Goal: Task Accomplishment & Management: Use online tool/utility

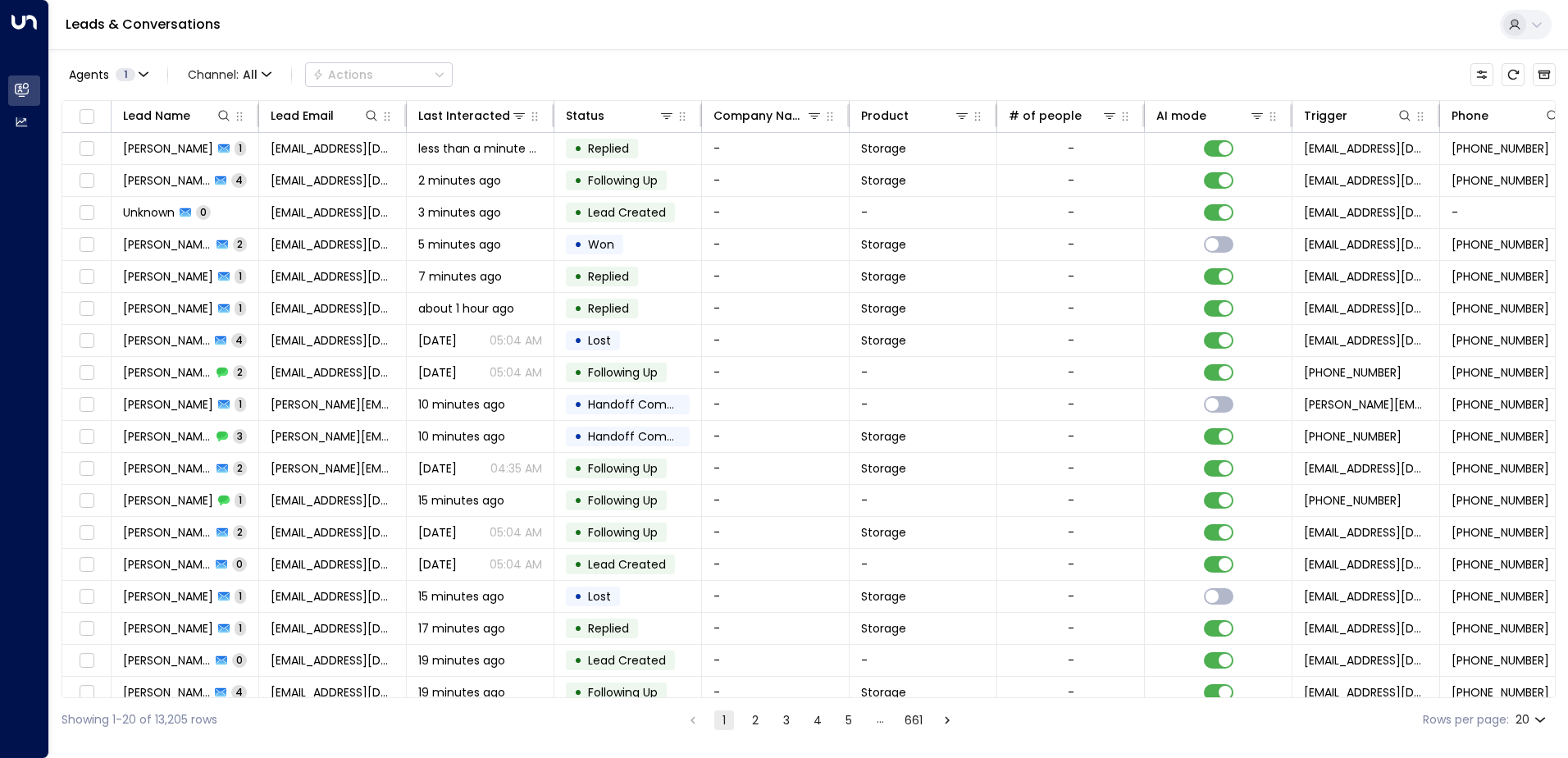
scroll to position [0, 335]
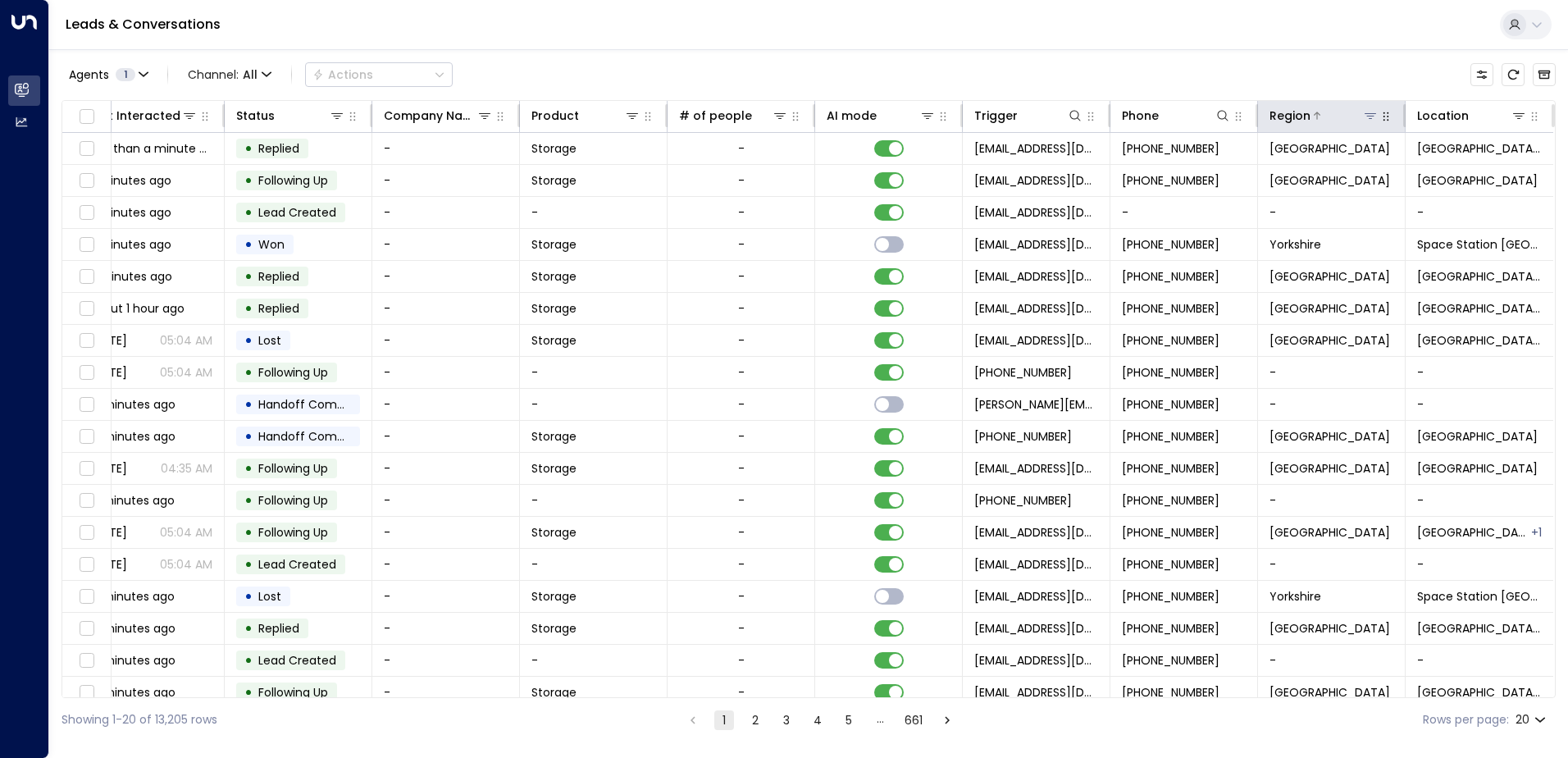
click at [1368, 117] on icon at bounding box center [1370, 116] width 14 height 14
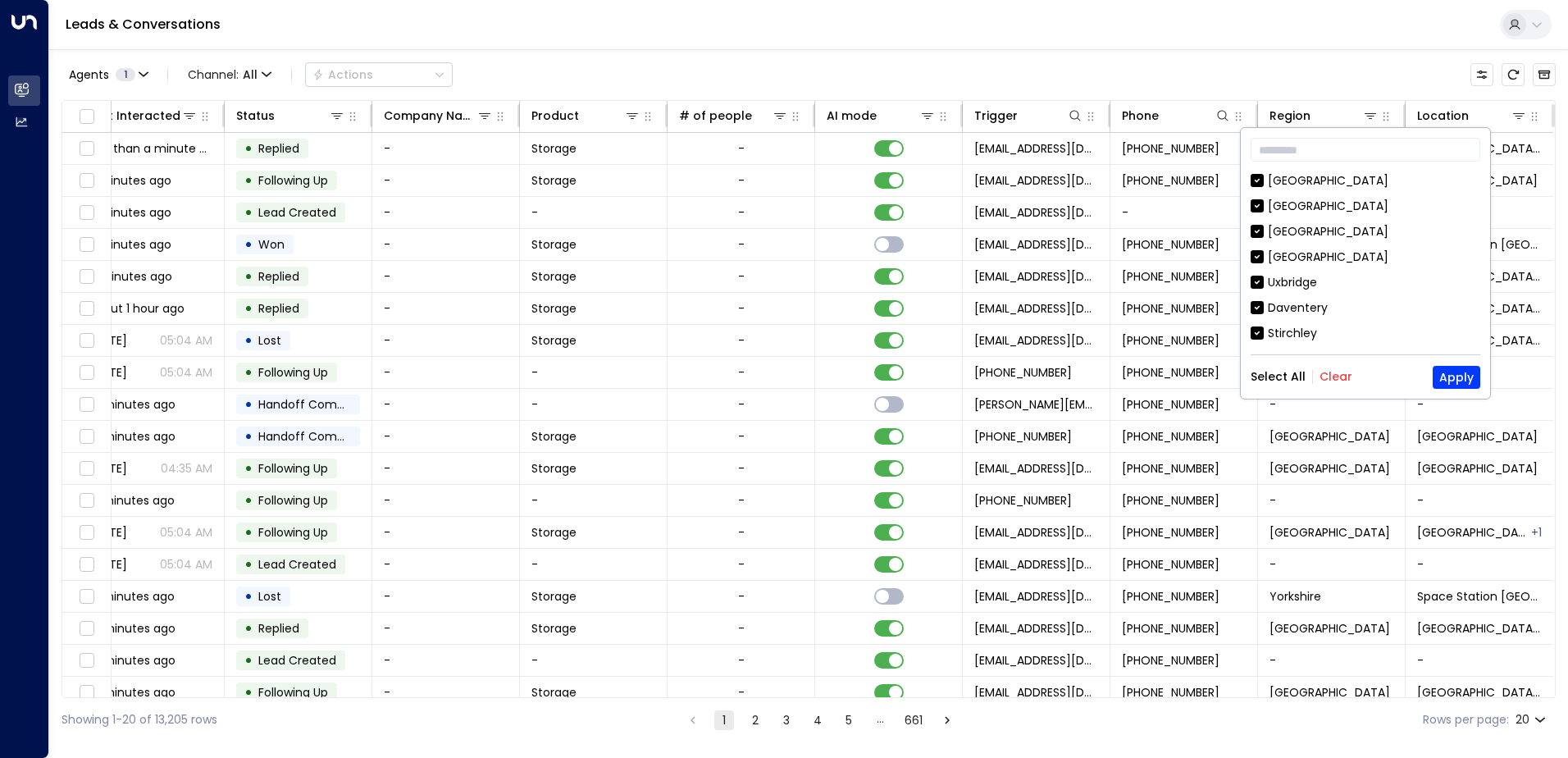
click at [1340, 378] on button "Clear" at bounding box center [1336, 377] width 33 height 14
click at [1319, 306] on div "[GEOGRAPHIC_DATA]" at bounding box center [1328, 310] width 120 height 17
click at [1432, 381] on div "Select All Clear Apply" at bounding box center [1366, 377] width 229 height 23
click at [1468, 371] on button "Apply" at bounding box center [1456, 377] width 48 height 23
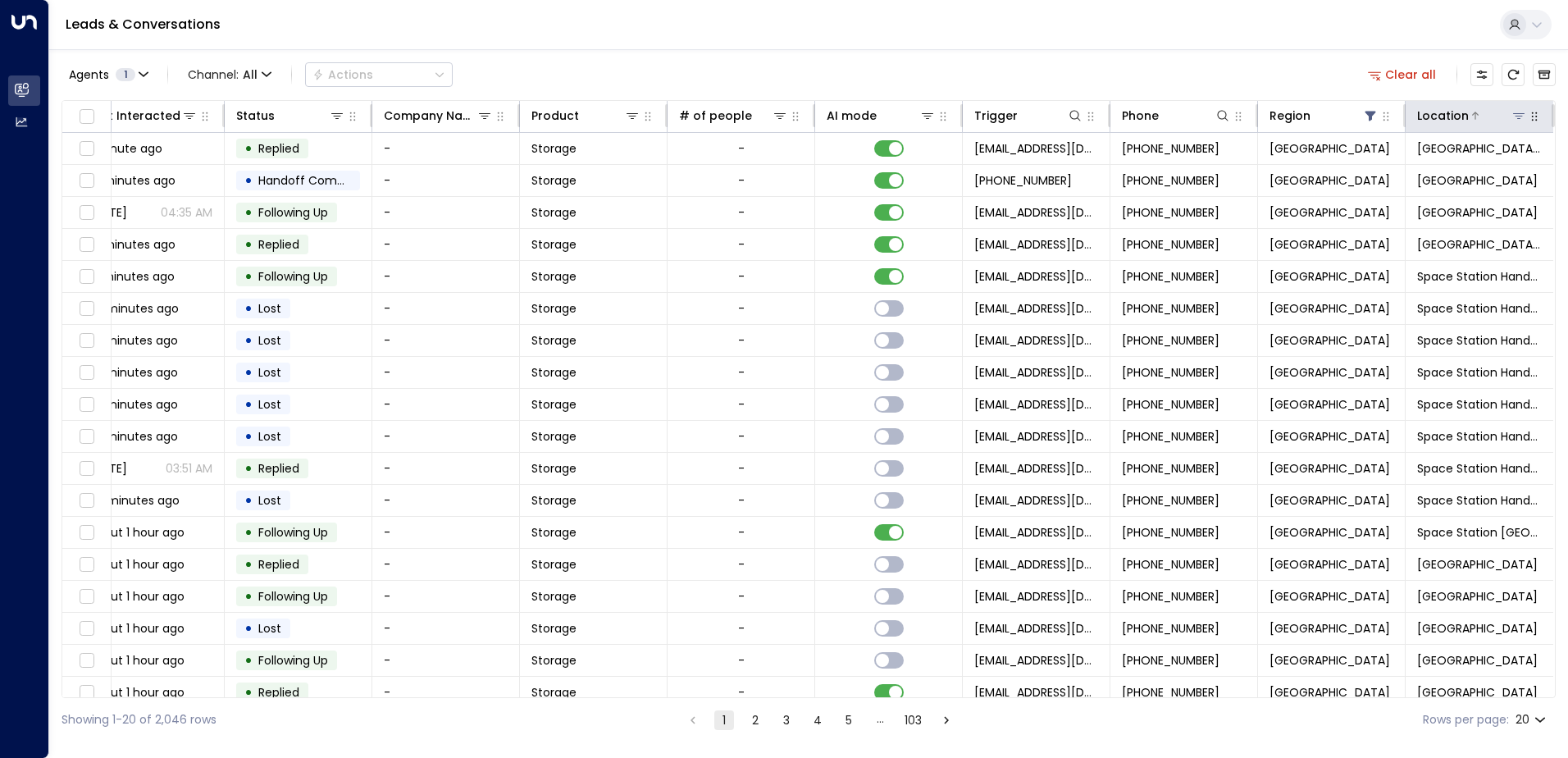
click at [1513, 117] on icon at bounding box center [1518, 116] width 12 height 5
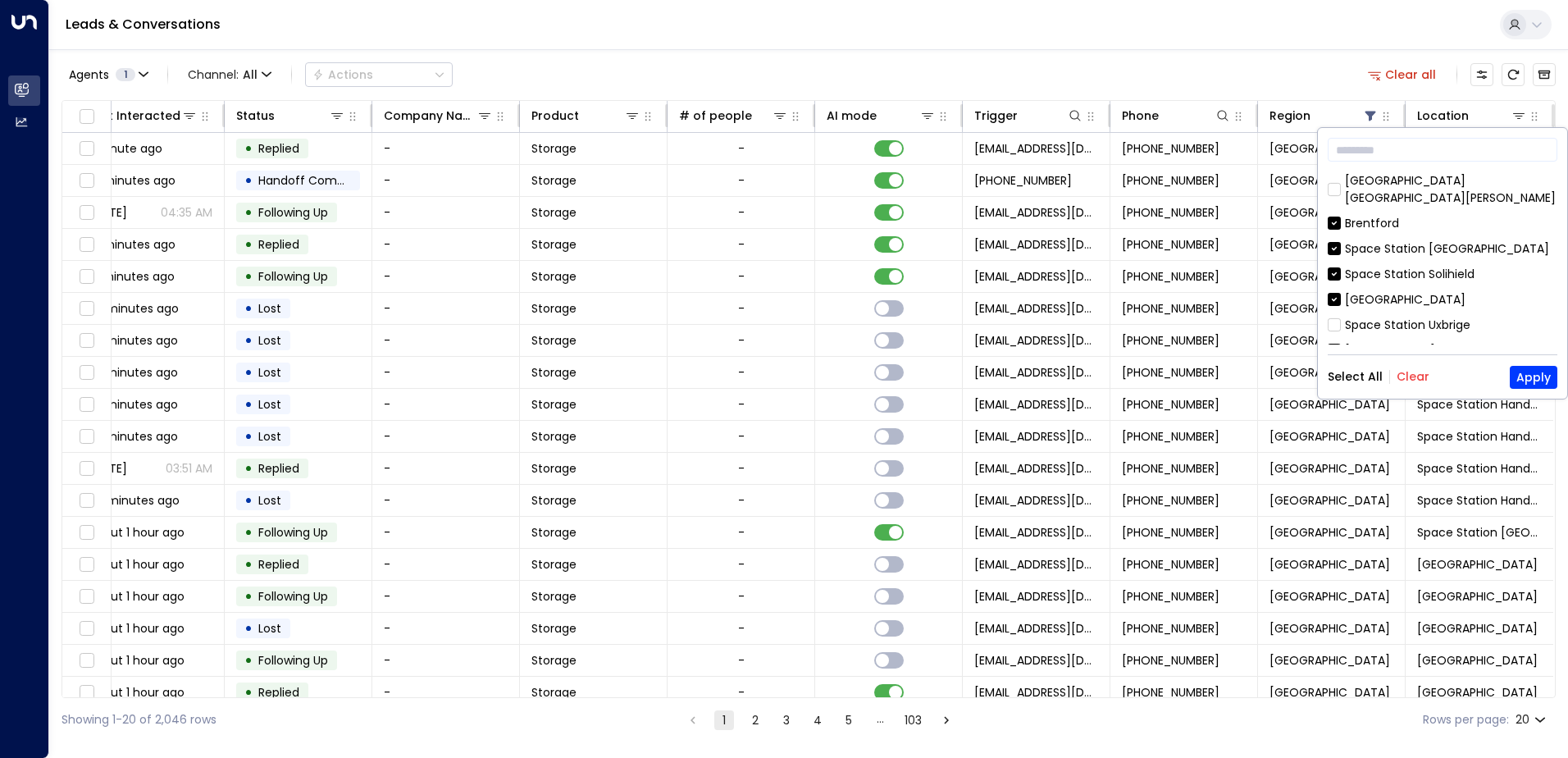
drag, startPoint x: 1408, startPoint y: 379, endPoint x: 1408, endPoint y: 362, distance: 17.0
click at [1408, 375] on button "Clear" at bounding box center [1413, 377] width 33 height 14
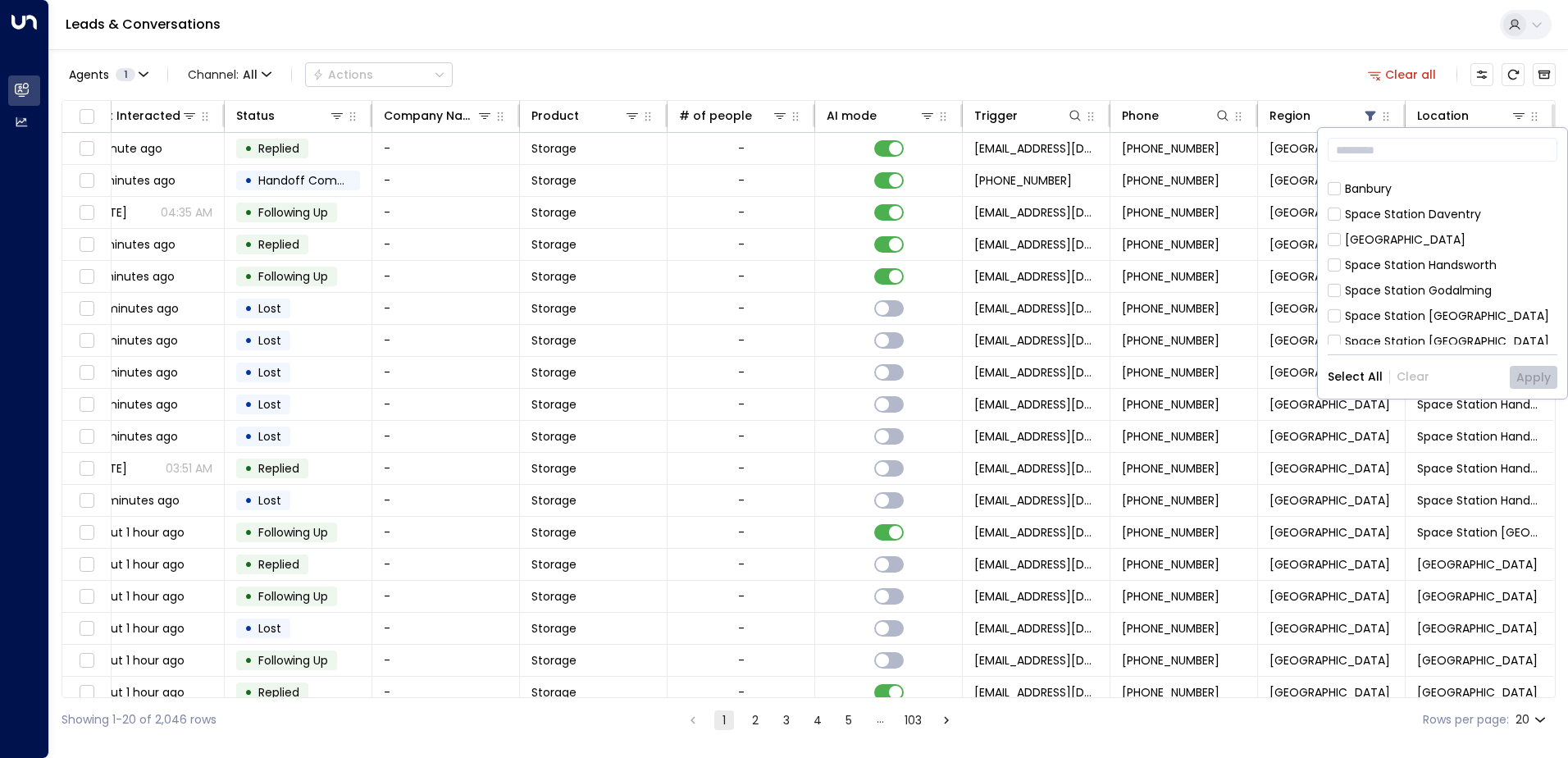
scroll to position [410, 0]
click at [1382, 203] on div "[GEOGRAPHIC_DATA]" at bounding box center [1405, 211] width 120 height 17
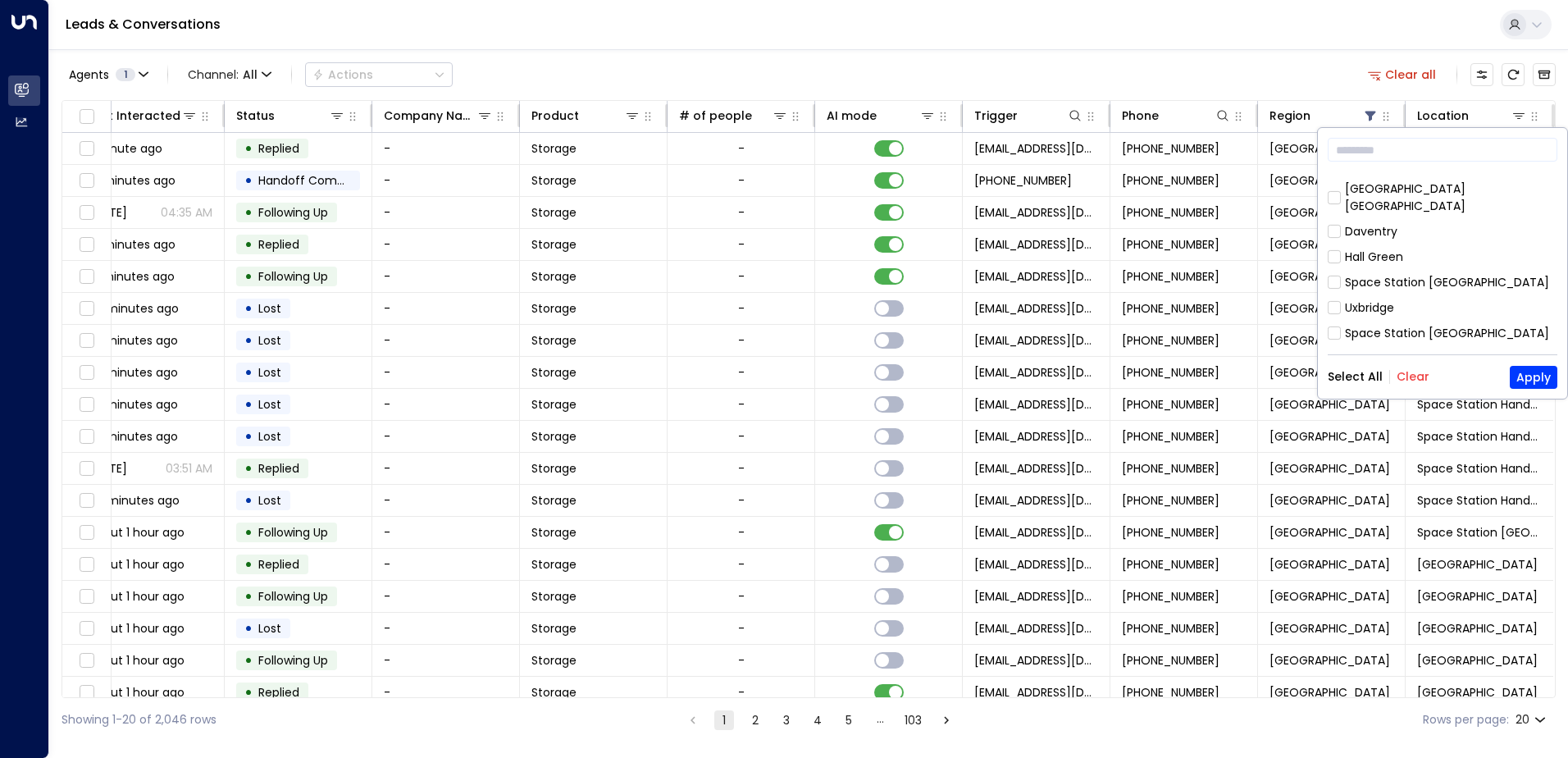
click at [1363, 248] on div "Hall Green" at bounding box center [1374, 257] width 58 height 17
click at [1541, 372] on button "Apply" at bounding box center [1534, 377] width 48 height 23
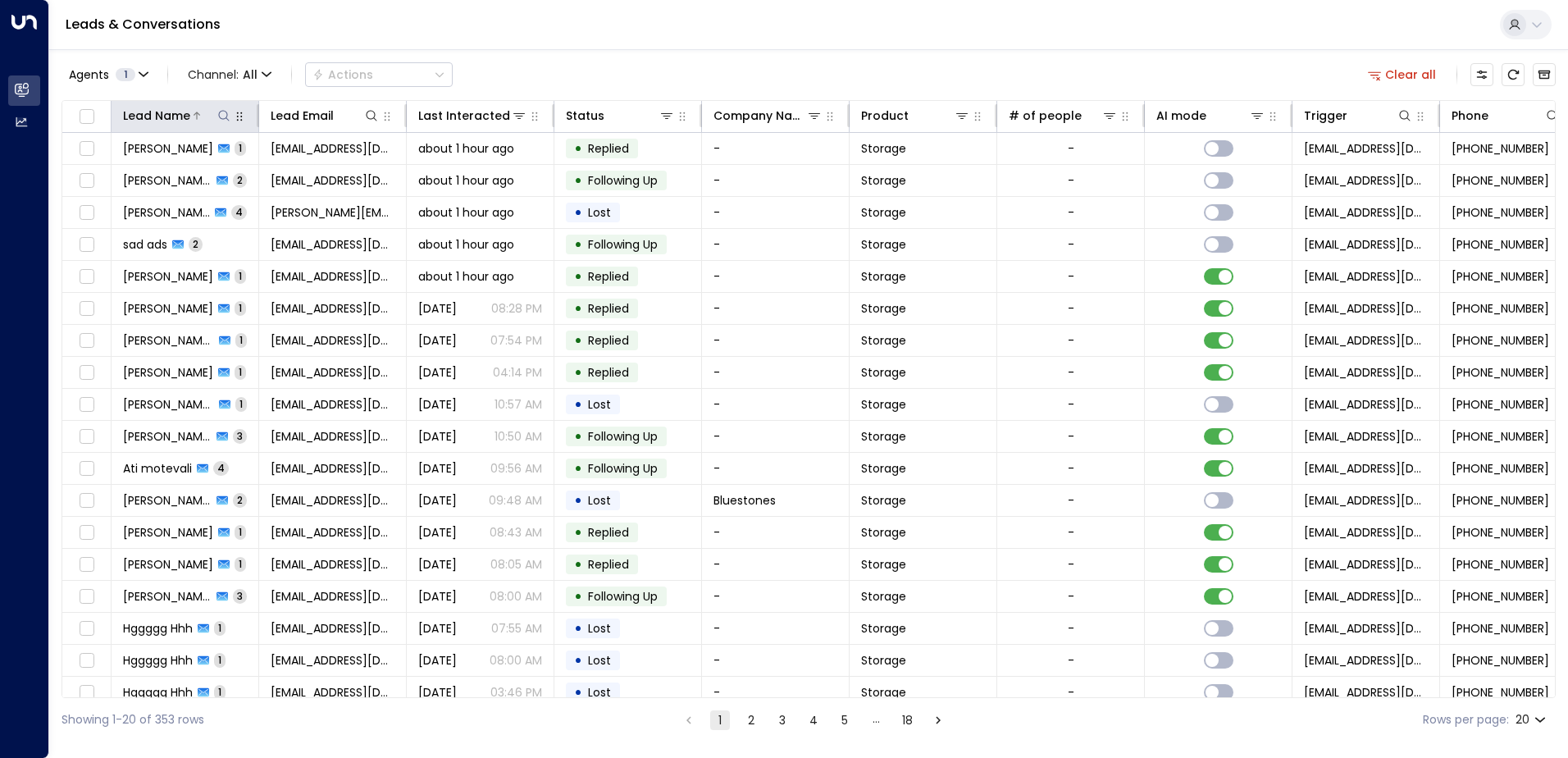
click at [222, 116] on icon at bounding box center [224, 116] width 14 height 14
type input "***"
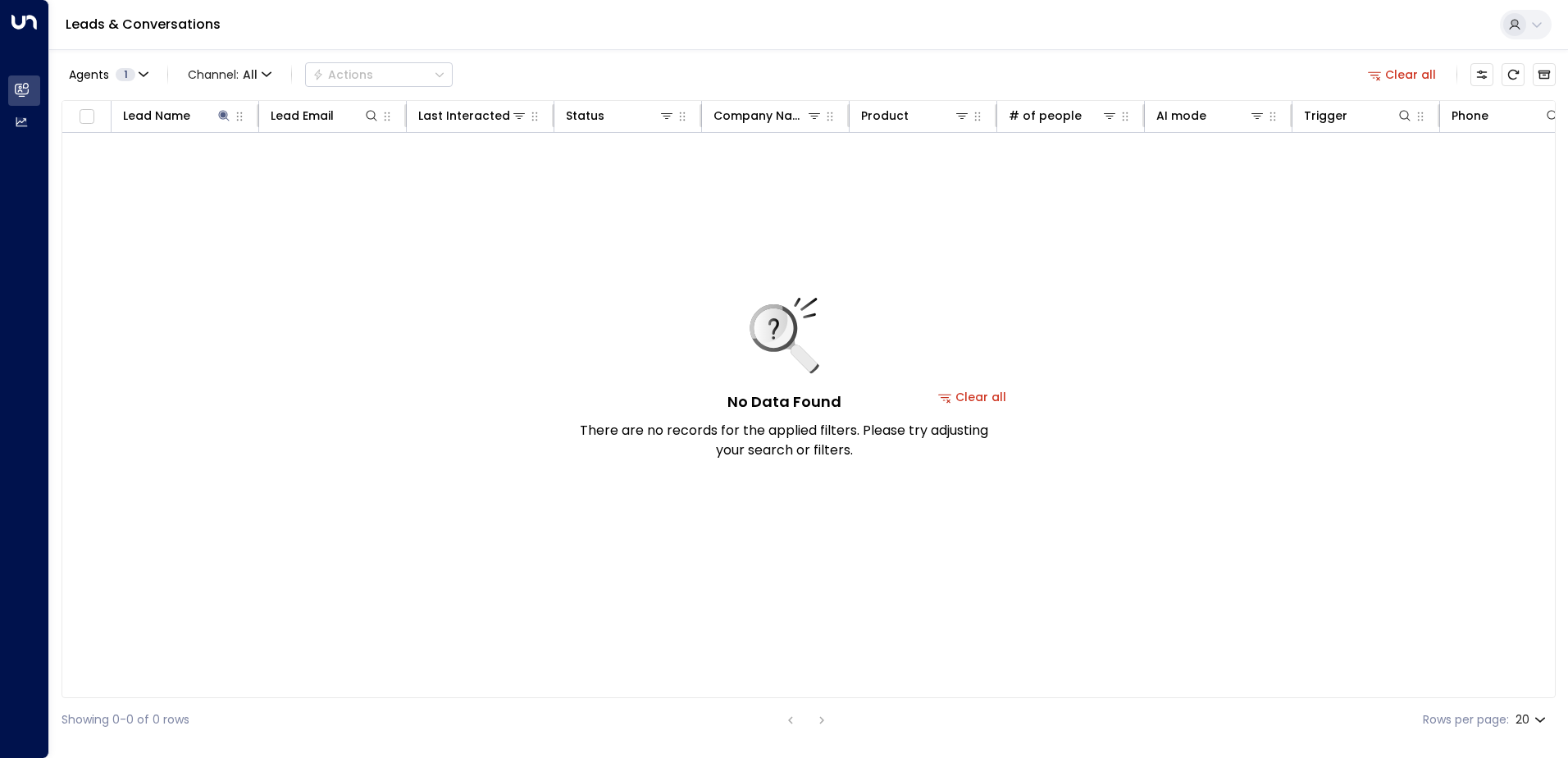
click at [614, 49] on div "Leads & Conversations" at bounding box center [808, 24] width 1519 height 50
click at [957, 393] on div "No Data Found There are no records for the applied filters. Please try adjustin…" at bounding box center [784, 379] width 410 height 163
click at [174, 123] on div "Lead Name" at bounding box center [156, 116] width 67 height 20
click at [217, 118] on button at bounding box center [224, 116] width 16 height 16
click at [330, 173] on icon "button" at bounding box center [327, 175] width 11 height 11
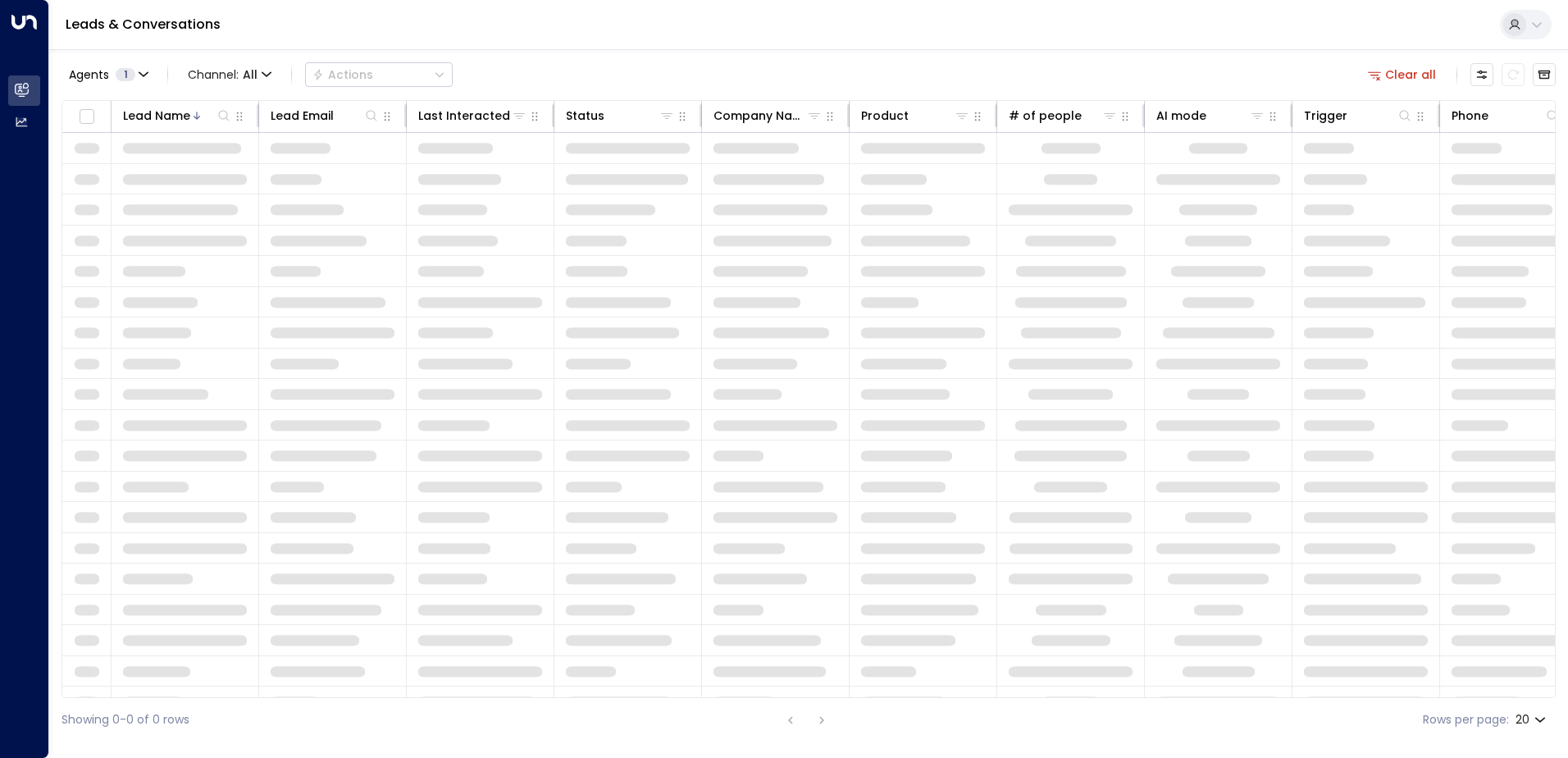
click at [566, 44] on div "Leads & Conversations" at bounding box center [808, 24] width 1519 height 50
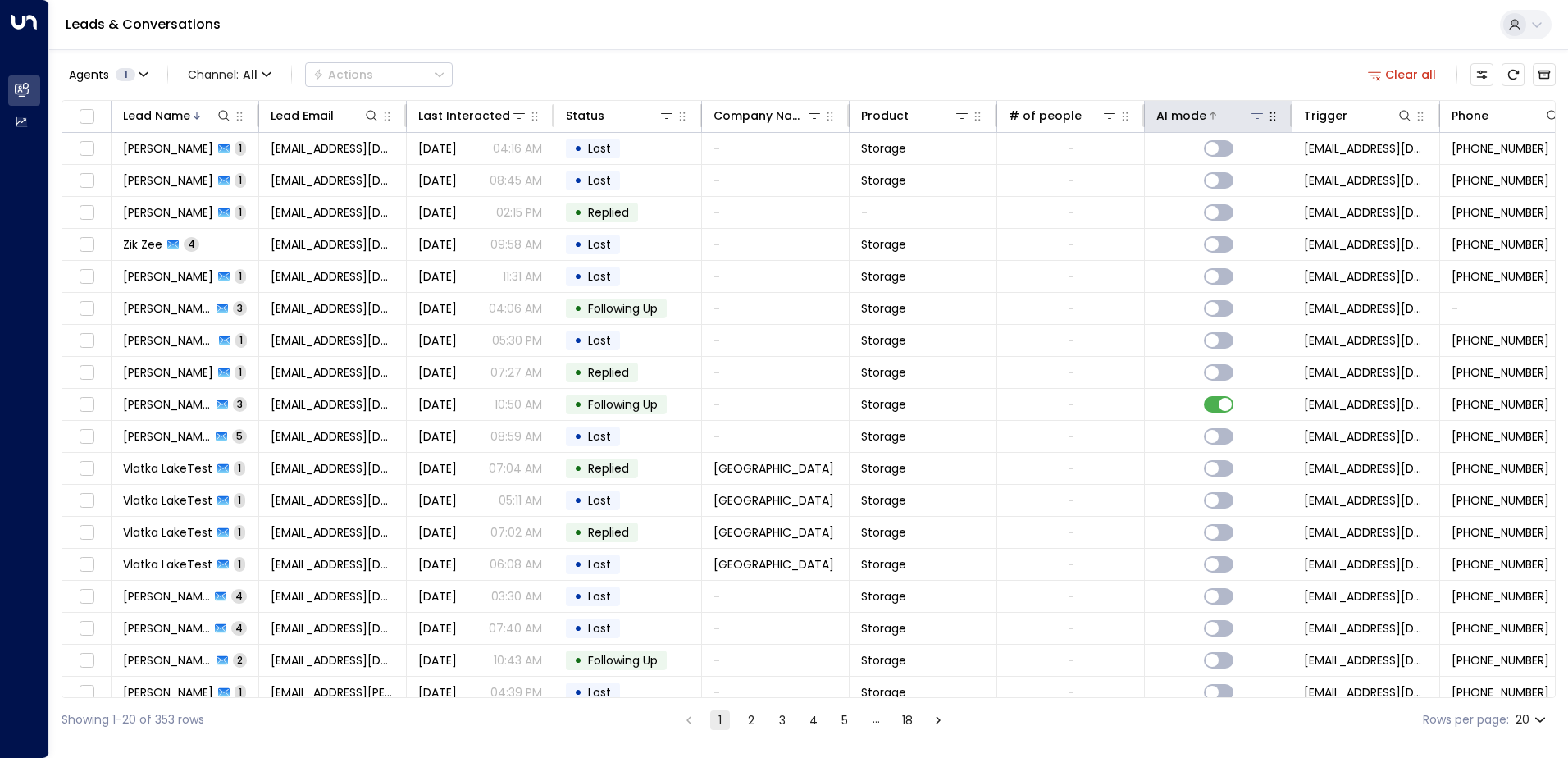
click at [1182, 121] on div "AI mode" at bounding box center [1181, 116] width 50 height 20
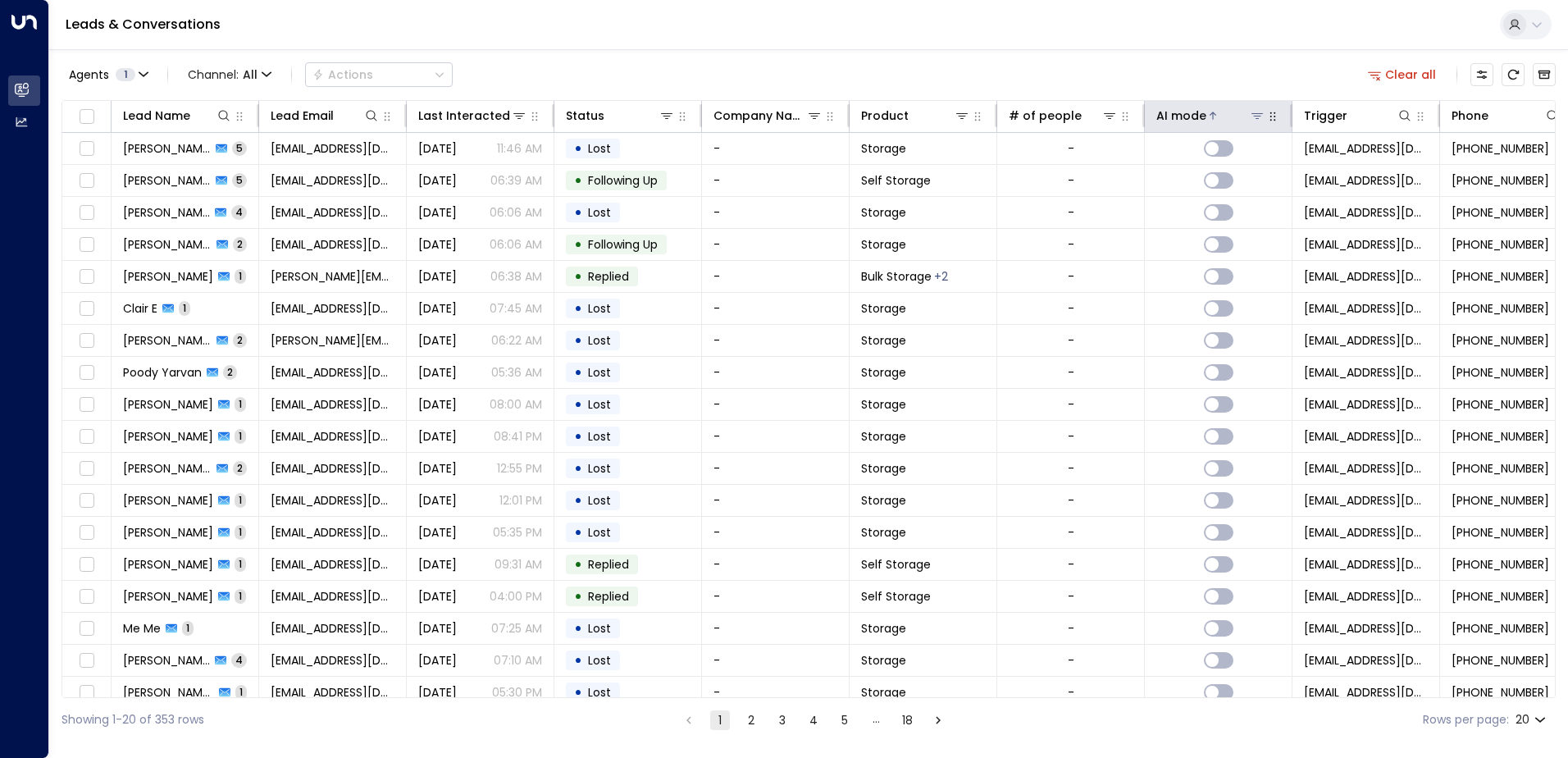
click at [1182, 121] on div "AI mode" at bounding box center [1181, 116] width 50 height 20
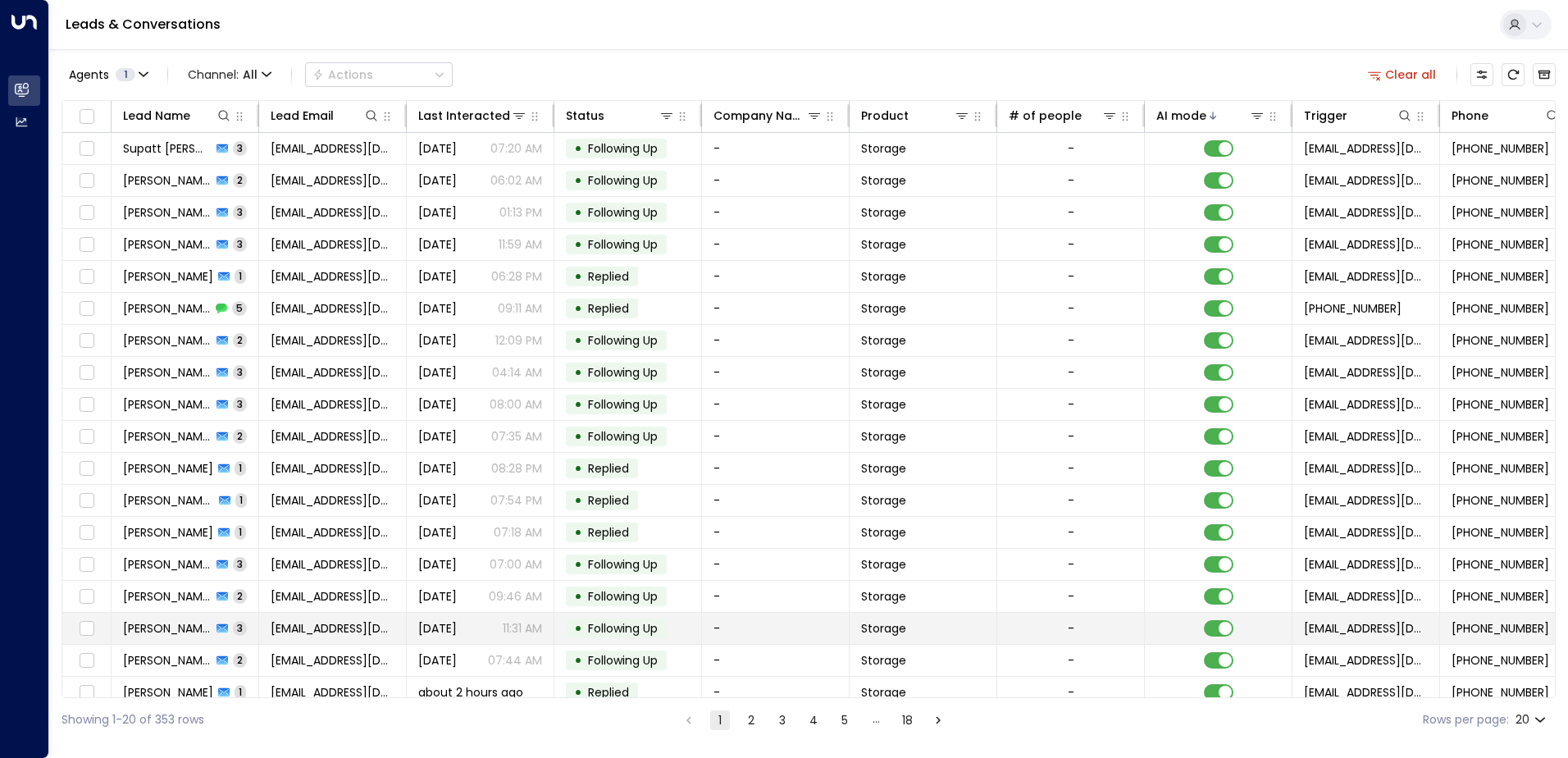
scroll to position [80, 0]
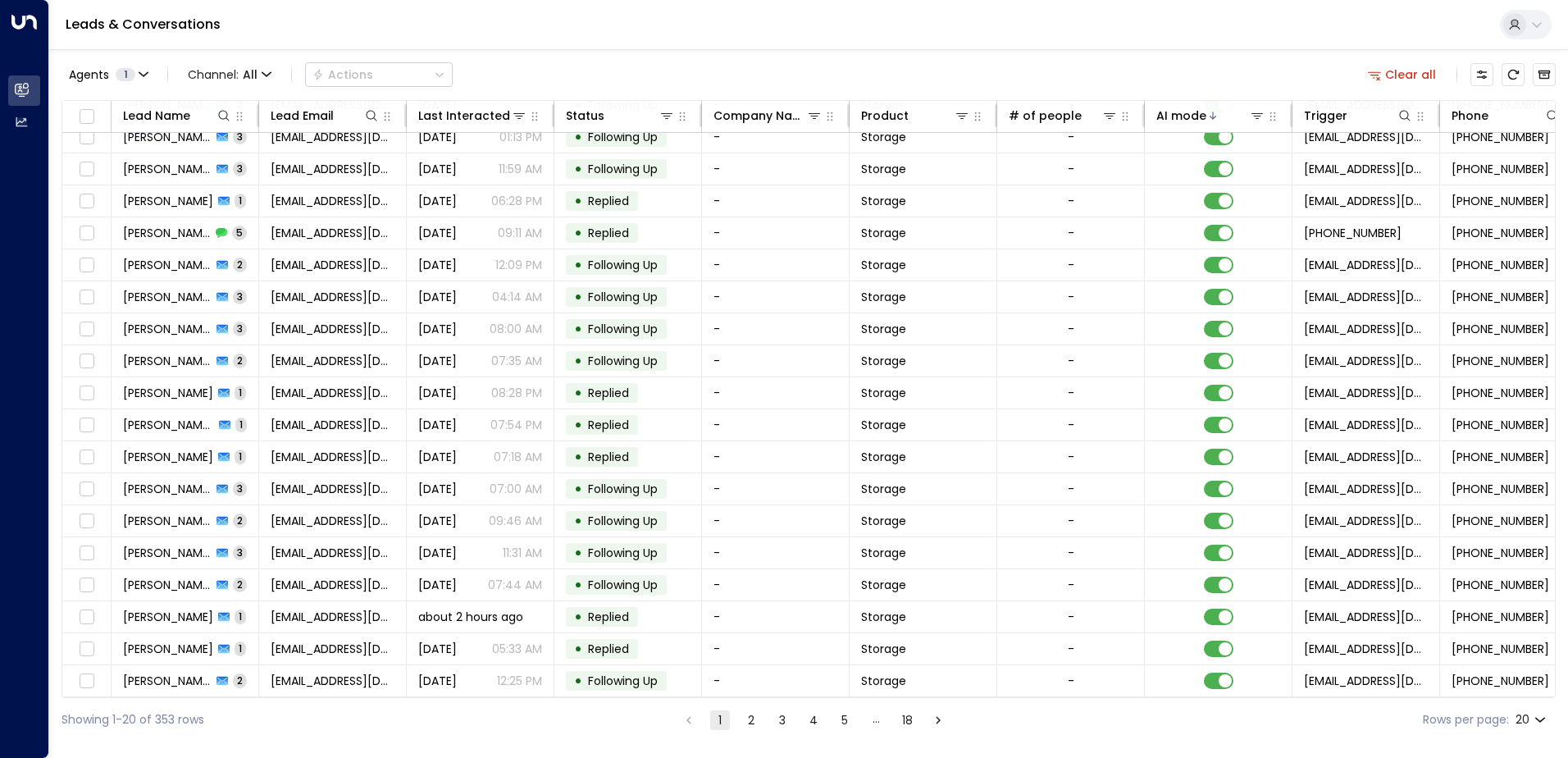
click at [749, 721] on button "2" at bounding box center [751, 720] width 20 height 20
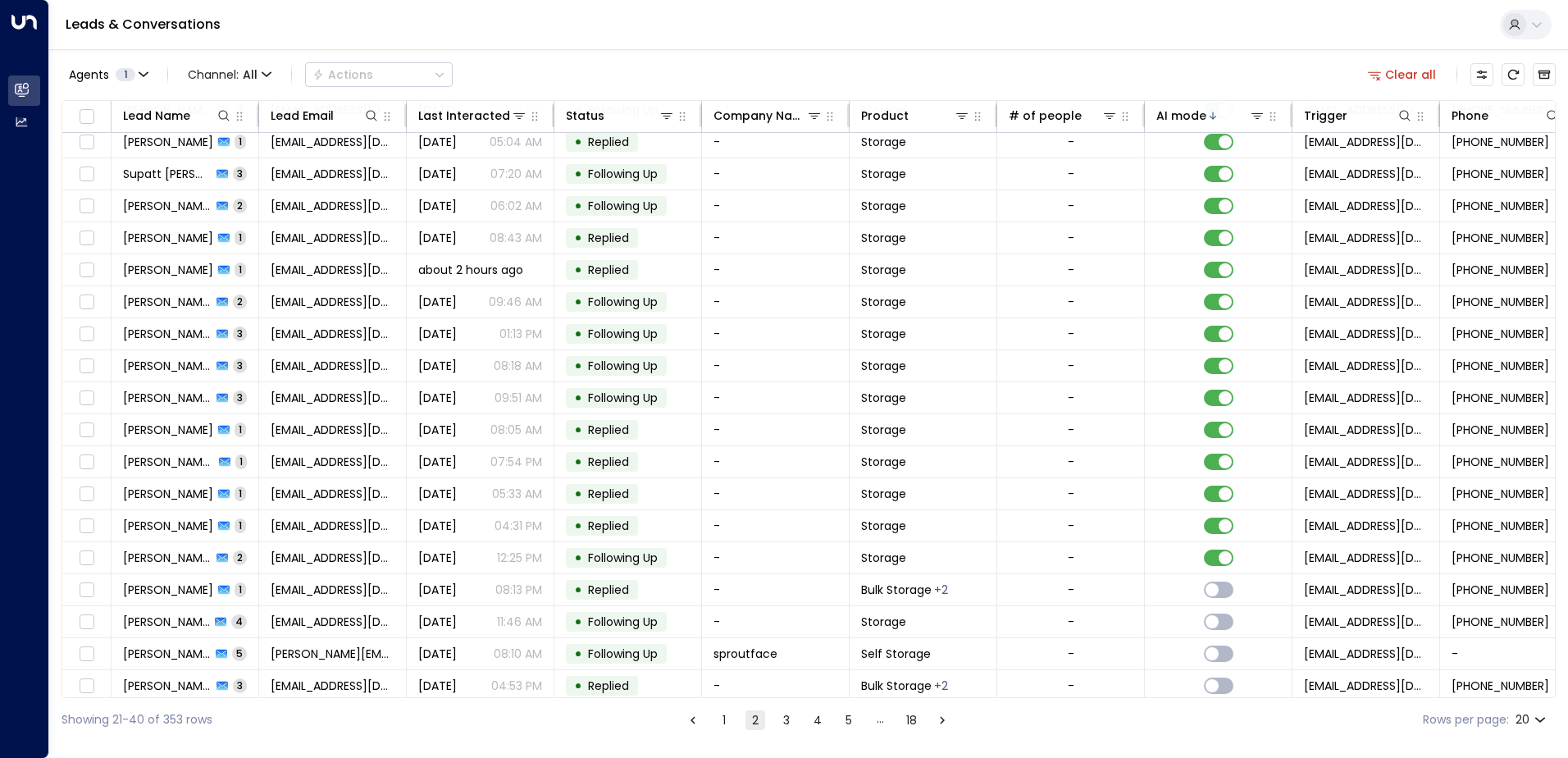
scroll to position [80, 0]
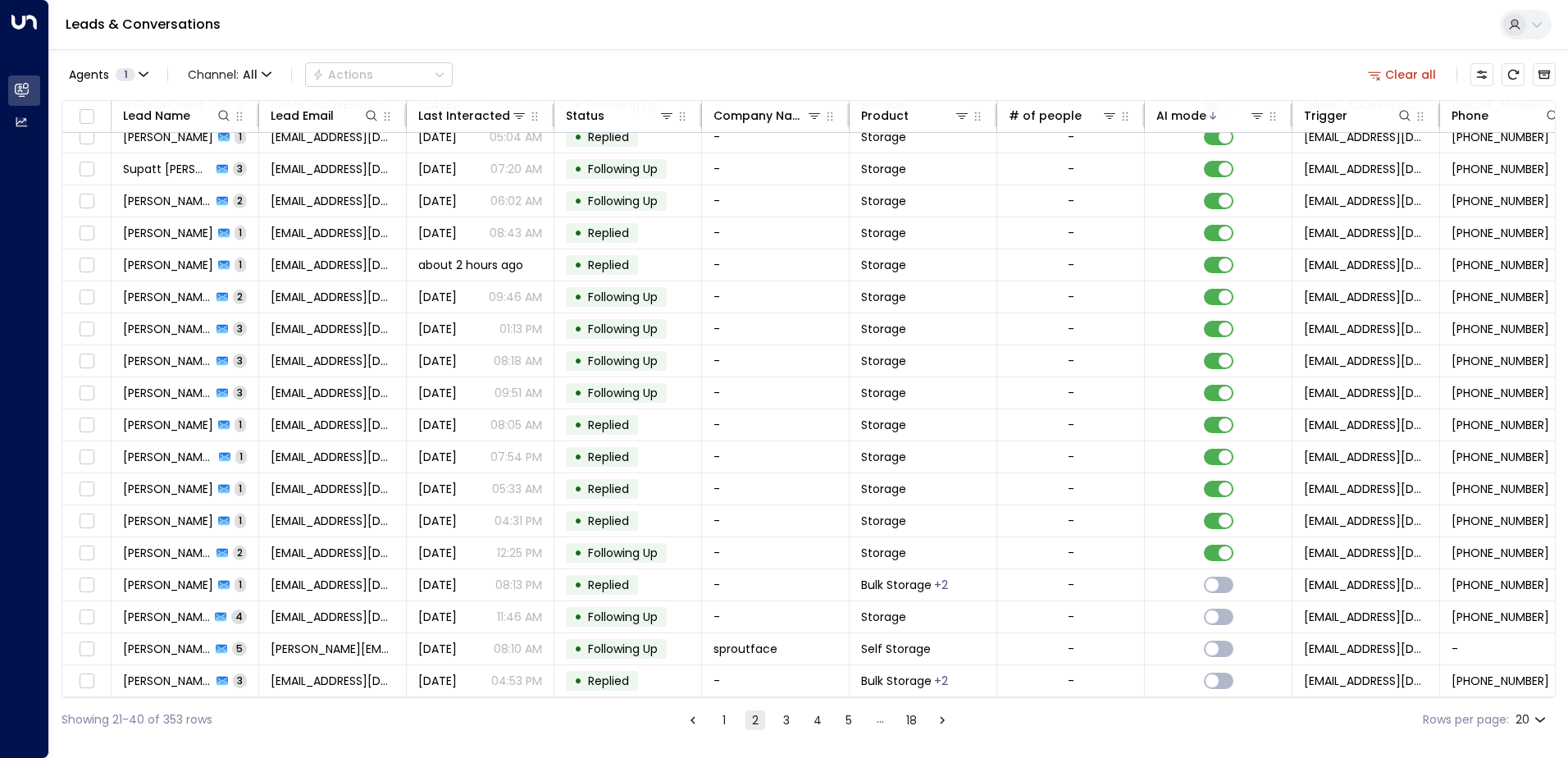
click at [793, 722] on button "3" at bounding box center [787, 720] width 20 height 20
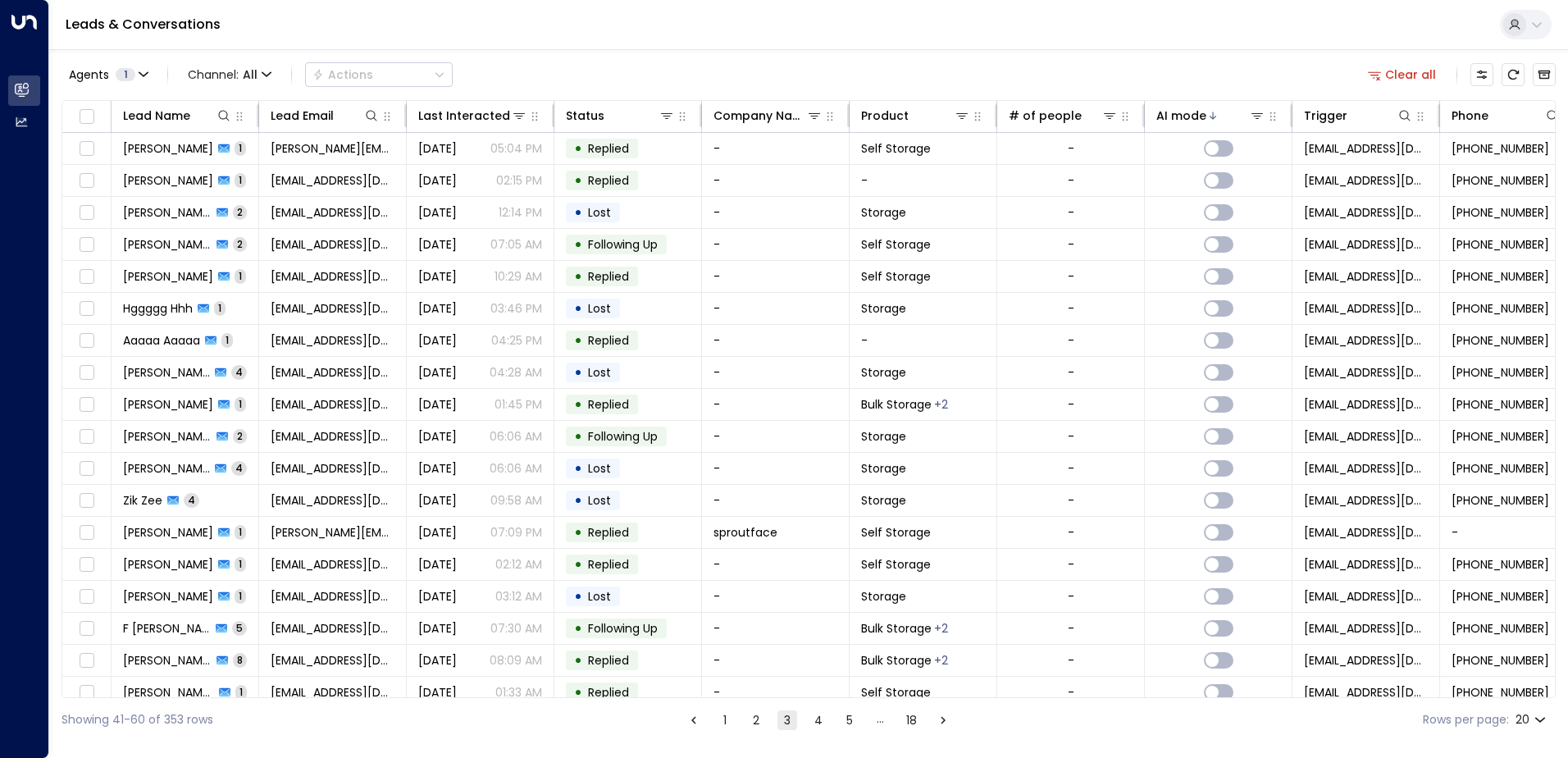
scroll to position [80, 0]
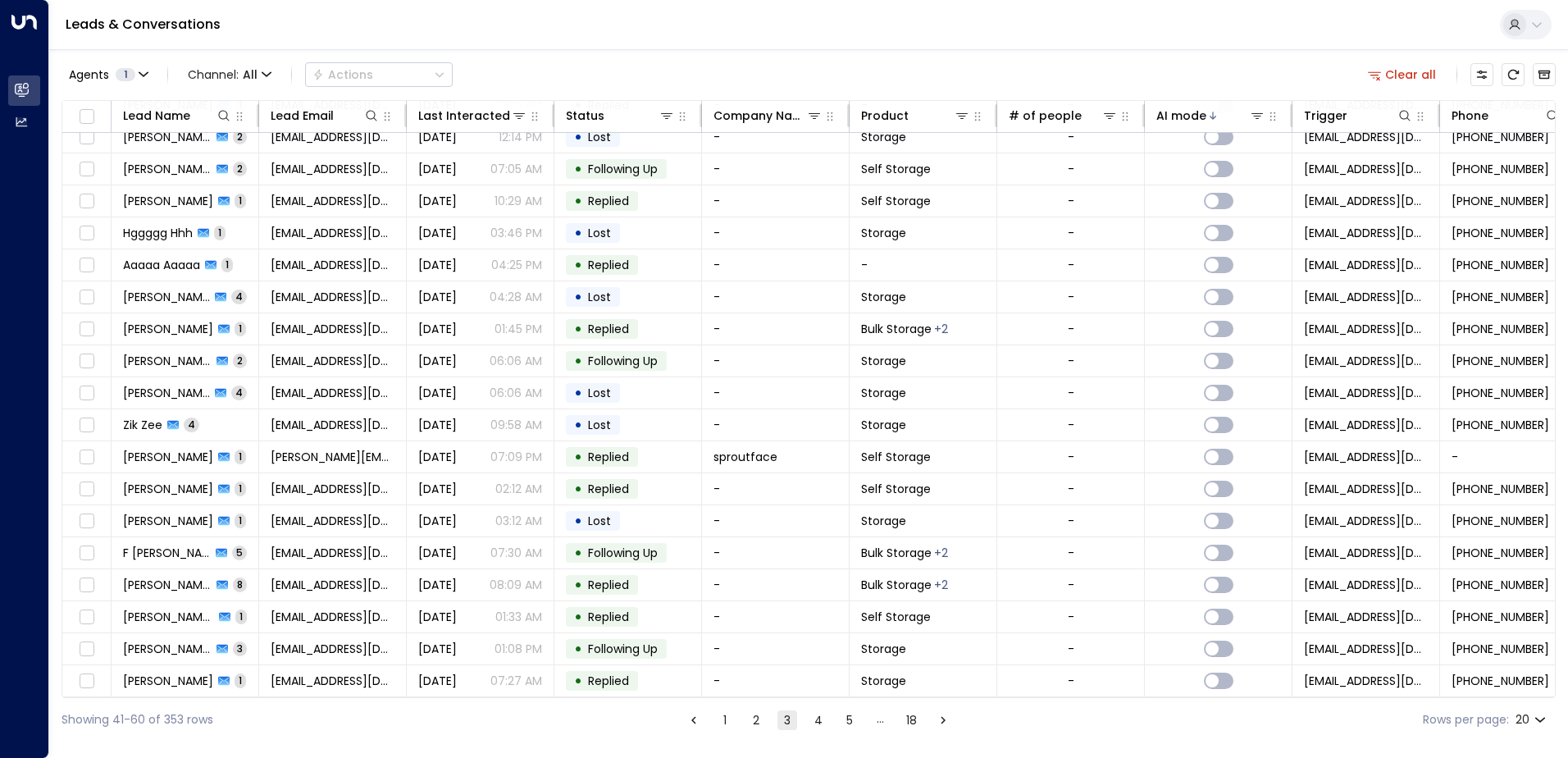
click at [812, 716] on button "4" at bounding box center [818, 720] width 20 height 20
